Goal: Navigation & Orientation: Find specific page/section

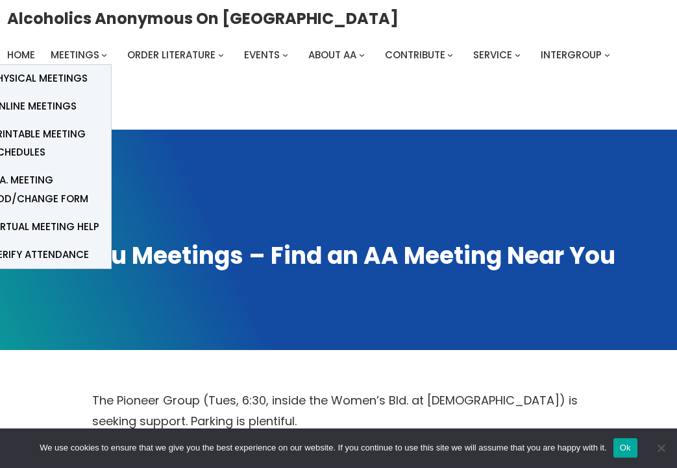
click at [96, 54] on span "Meetings" at bounding box center [75, 55] width 49 height 14
click at [50, 105] on span "Online Meetings" at bounding box center [34, 106] width 86 height 18
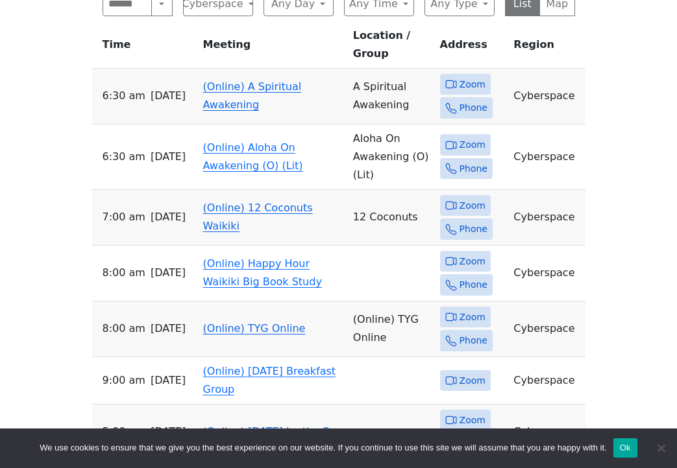
scroll to position [698, 0]
click at [224, 75] on td "(Online) A Spiritual Awakening" at bounding box center [273, 96] width 150 height 56
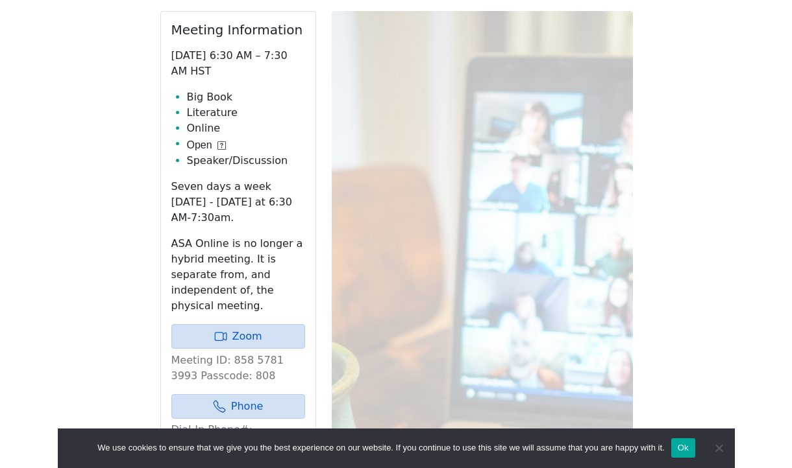
scroll to position [637, 0]
